Goal: Task Accomplishment & Management: Manage account settings

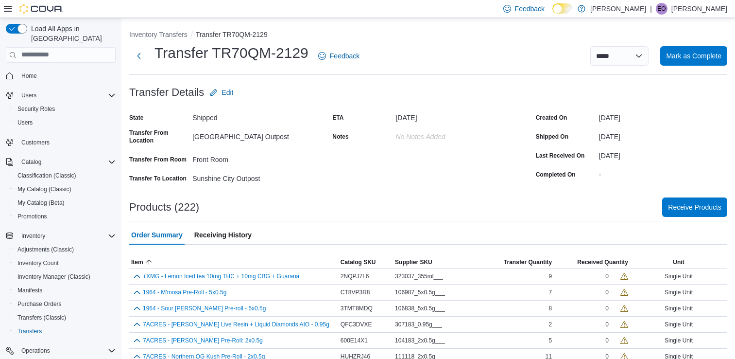
scroll to position [2730, 0]
